Goal: Transaction & Acquisition: Purchase product/service

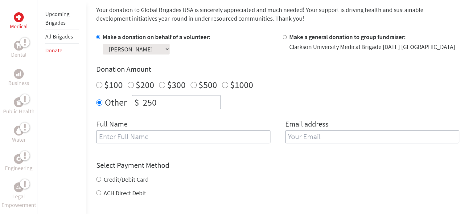
scroll to position [167, 0]
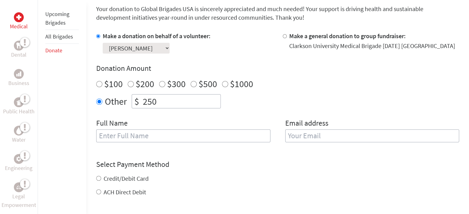
click at [181, 143] on div "Full Name" at bounding box center [183, 133] width 174 height 31
click at [177, 139] on input "text" at bounding box center [183, 136] width 174 height 13
type input "[PERSON_NAME]"
click at [320, 139] on input "email" at bounding box center [372, 136] width 174 height 13
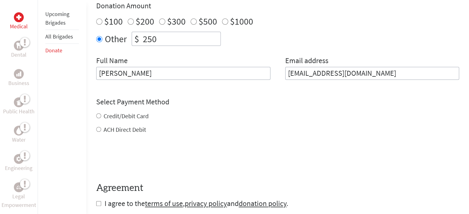
scroll to position [230, 0]
type input "[EMAIL_ADDRESS][DOMAIN_NAME]"
click at [116, 113] on div "Credit/Debit Card ACH Direct Debit" at bounding box center [277, 123] width 363 height 22
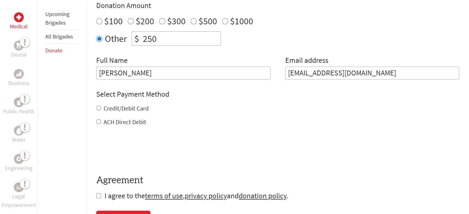
click at [100, 107] on input "Credit/Debit Card" at bounding box center [98, 108] width 5 height 5
radio input "true"
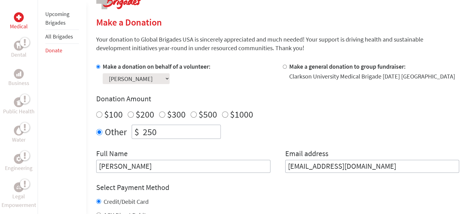
scroll to position [123, 0]
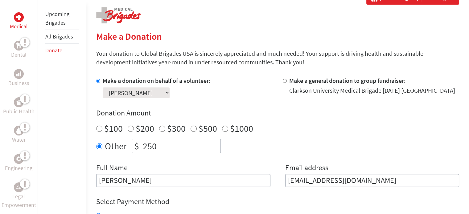
click at [173, 146] on input "250" at bounding box center [181, 146] width 79 height 14
type input "2"
type input "1"
click at [225, 130] on input "$1000" at bounding box center [225, 129] width 6 height 6
radio input "true"
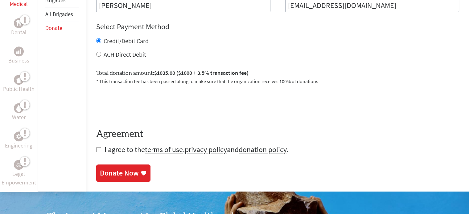
scroll to position [313, 0]
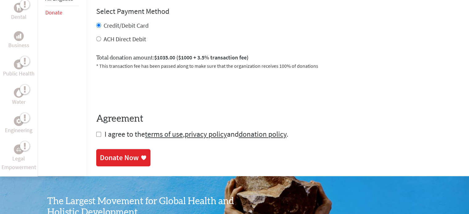
click at [99, 134] on input "checkbox" at bounding box center [98, 134] width 5 height 5
checkbox input "true"
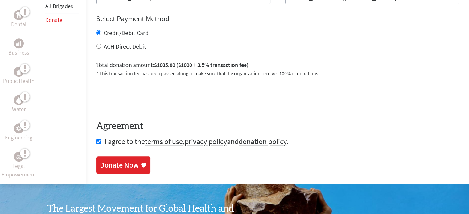
scroll to position [308, 0]
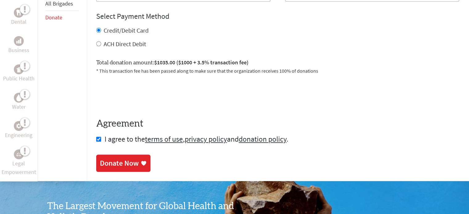
click at [146, 159] on link "Donate Now" at bounding box center [123, 163] width 54 height 17
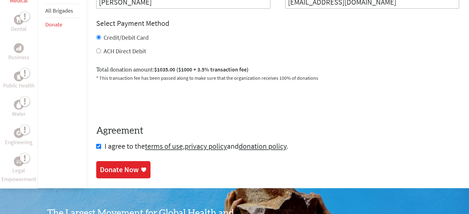
scroll to position [303, 0]
